Goal: Information Seeking & Learning: Learn about a topic

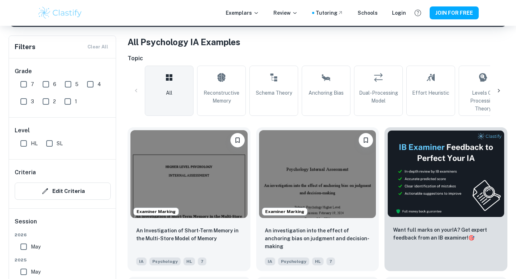
scroll to position [144, 0]
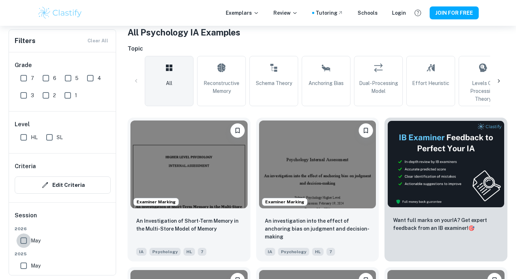
click at [23, 242] on input "May" at bounding box center [23, 240] width 14 height 14
checkbox input "true"
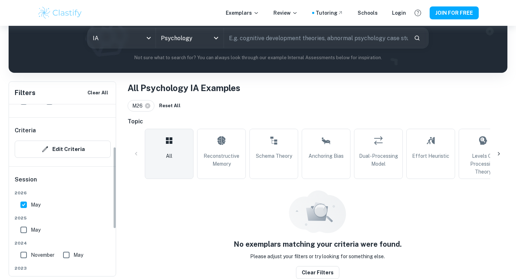
scroll to position [88, 0]
click at [22, 231] on input "May" at bounding box center [23, 229] width 14 height 14
checkbox input "true"
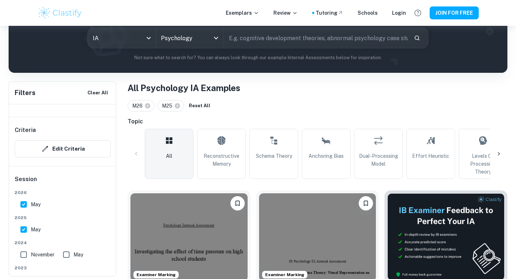
click at [22, 208] on input "May" at bounding box center [23, 204] width 14 height 14
checkbox input "false"
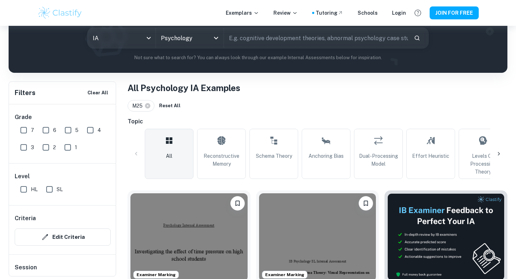
click at [25, 131] on input "7" at bounding box center [23, 130] width 14 height 14
checkbox input "true"
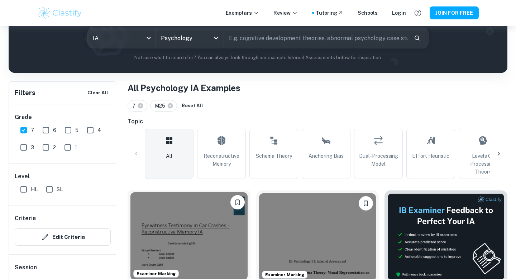
scroll to position [157, 0]
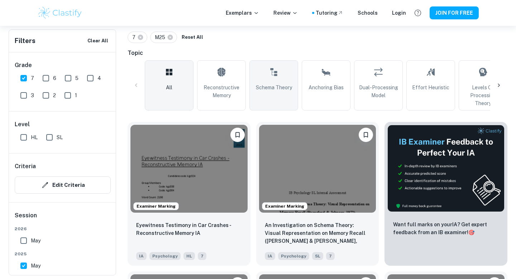
click at [273, 105] on link "Schema Theory" at bounding box center [274, 85] width 49 height 50
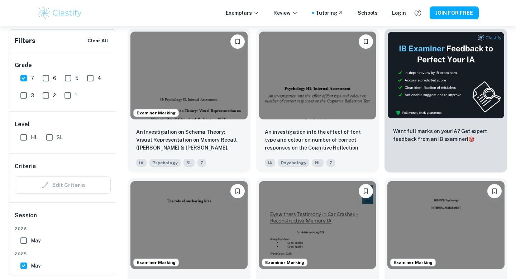
scroll to position [253, 0]
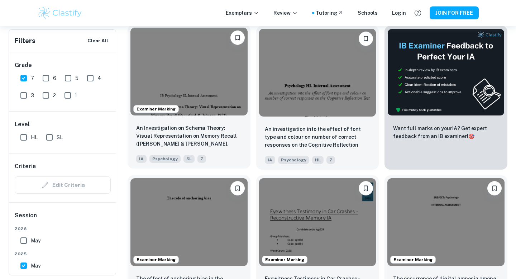
click at [224, 80] on img at bounding box center [189, 72] width 117 height 88
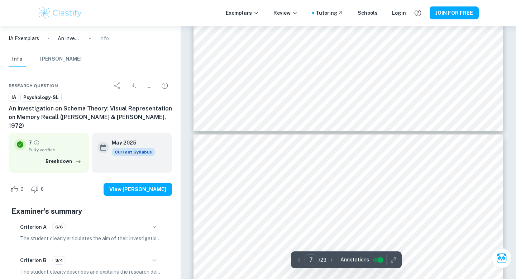
scroll to position [2654, 0]
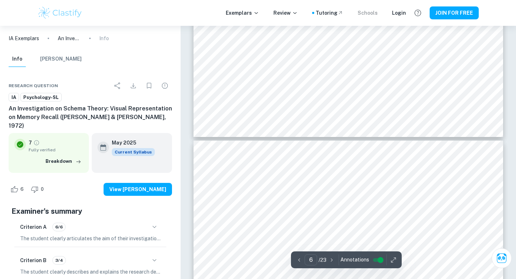
type input "7"
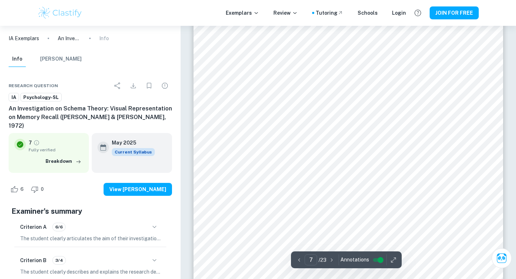
scroll to position [2823, 0]
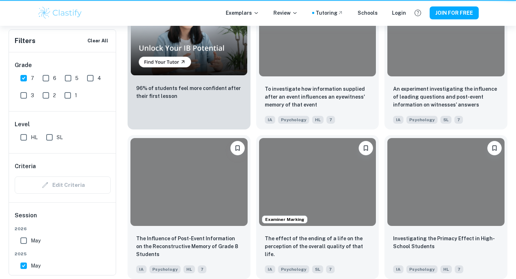
scroll to position [253, 0]
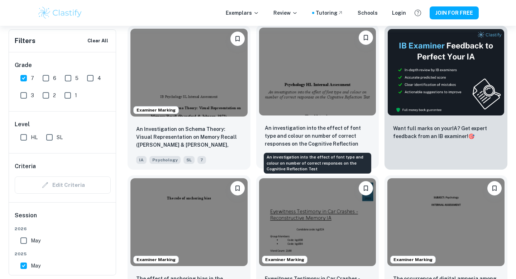
click at [327, 126] on p "An investigation into the effect of font type and colour on number of correct r…" at bounding box center [318, 136] width 106 height 24
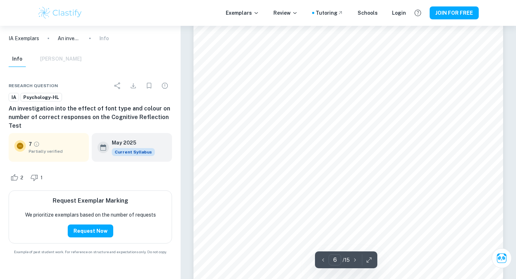
scroll to position [2037, 0]
type input "7"
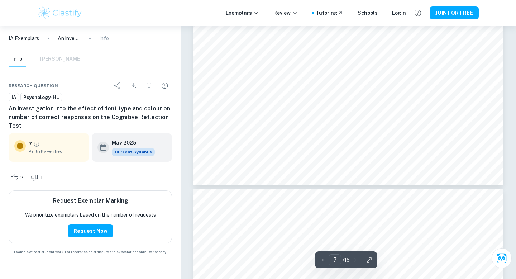
scroll to position [2593, 0]
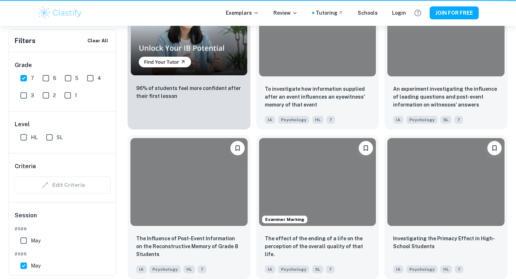
scroll to position [253, 0]
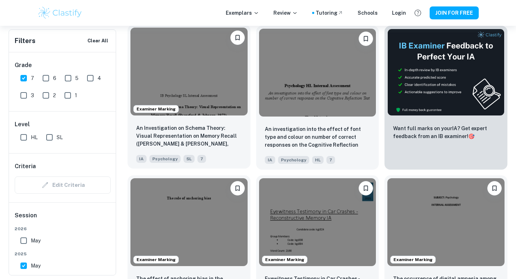
click at [198, 91] on img at bounding box center [189, 72] width 117 height 88
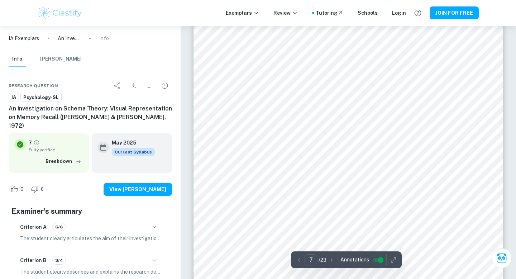
scroll to position [2806, 0]
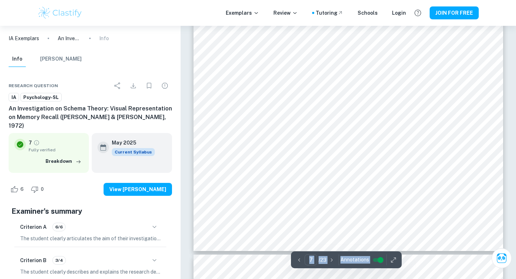
scroll to position [2969, 0]
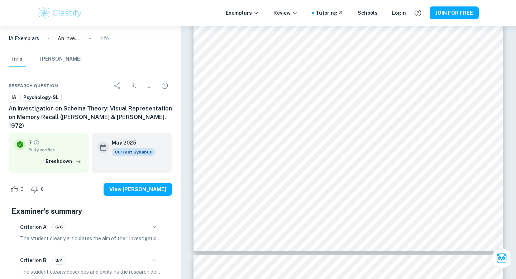
drag, startPoint x: 279, startPoint y: 123, endPoint x: 277, endPoint y: 3, distance: 119.5
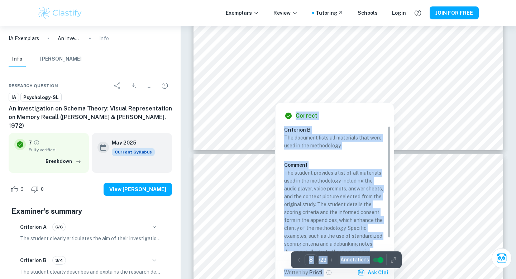
scroll to position [3087, 0]
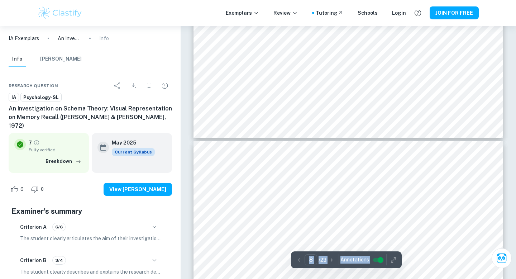
type input "7"
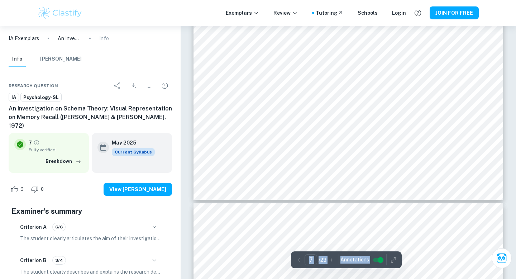
scroll to position [3020, 0]
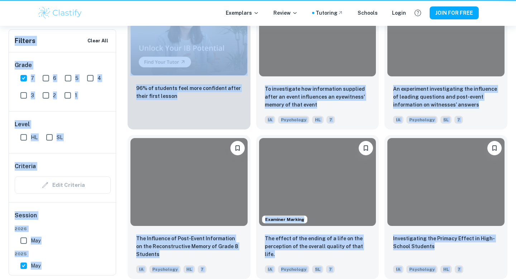
scroll to position [253, 0]
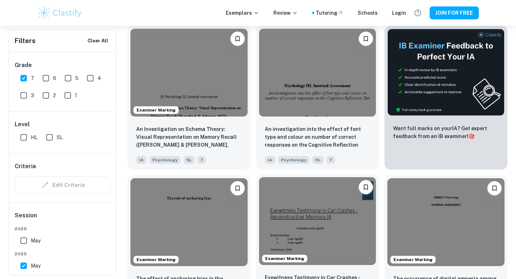
click at [324, 236] on img at bounding box center [317, 221] width 117 height 88
